Goal: Transaction & Acquisition: Register for event/course

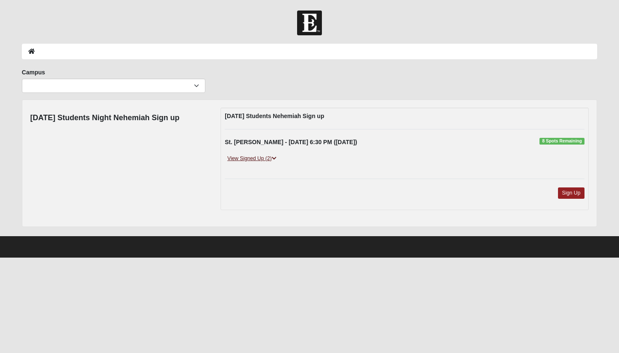
click at [239, 160] on link "View Signed Up (2)" at bounding box center [252, 158] width 54 height 9
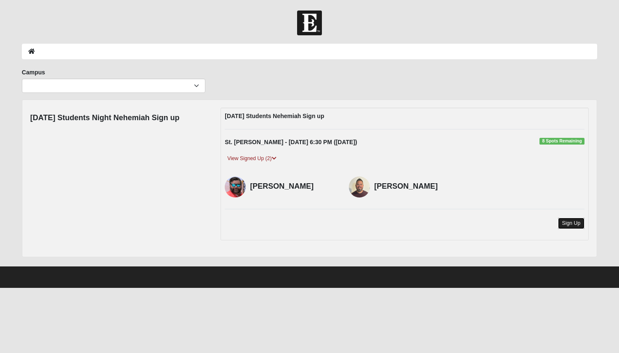
click at [568, 223] on link "Sign Up" at bounding box center [571, 223] width 27 height 11
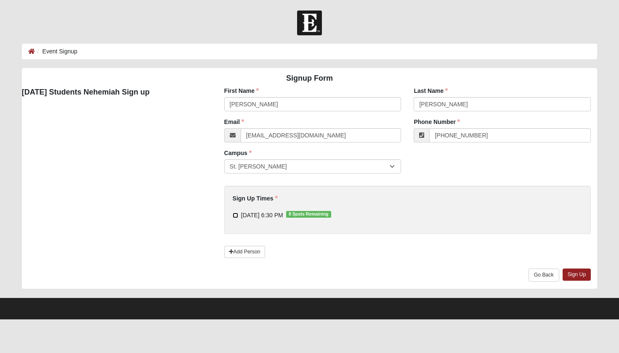
drag, startPoint x: 234, startPoint y: 215, endPoint x: 240, endPoint y: 216, distance: 5.5
click at [234, 215] on input "9/2/2025 6:30 PM 8 Spots Remaining" at bounding box center [235, 215] width 5 height 5
checkbox input "true"
click at [579, 274] on link "Sign Up" at bounding box center [577, 275] width 29 height 12
